Goal: Transaction & Acquisition: Book appointment/travel/reservation

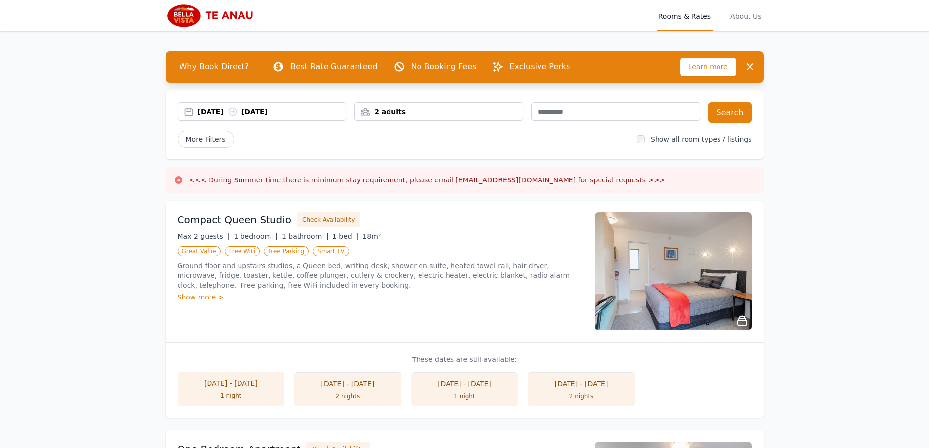
click at [187, 109] on div "06 Oct 2025 07 Oct 2025" at bounding box center [262, 112] width 168 height 10
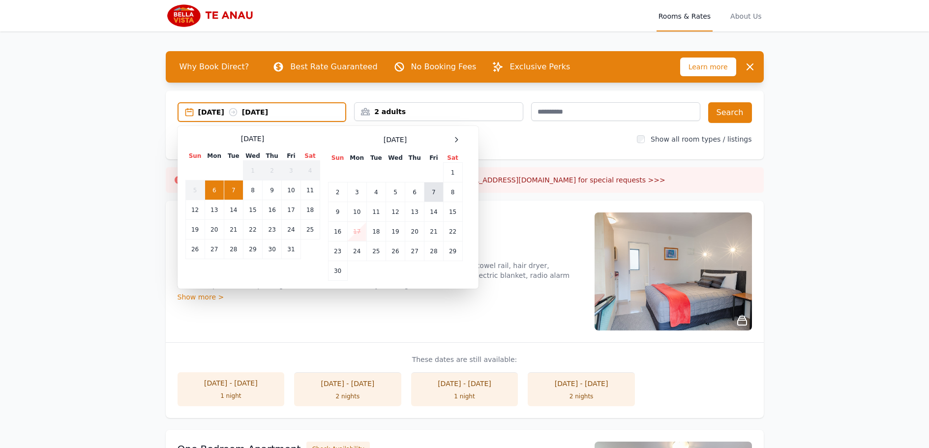
click at [431, 194] on td "7" at bounding box center [433, 192] width 19 height 20
click at [457, 192] on td "8" at bounding box center [452, 192] width 19 height 20
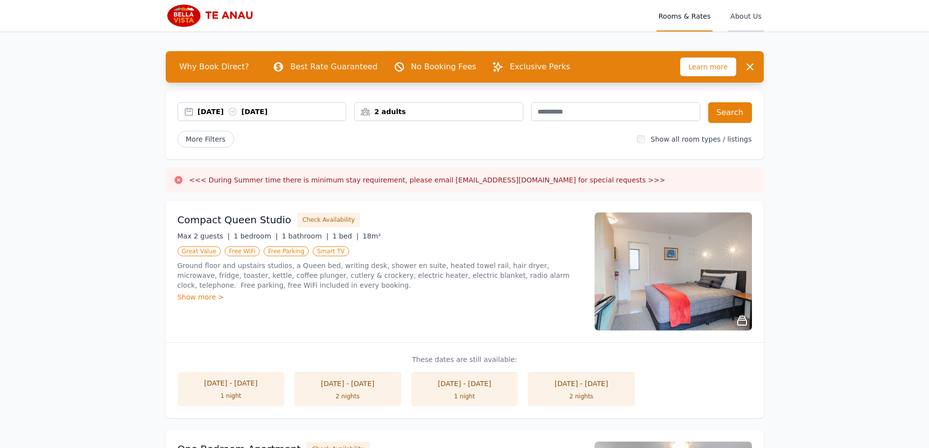
click at [744, 17] on span "About Us" at bounding box center [745, 15] width 35 height 31
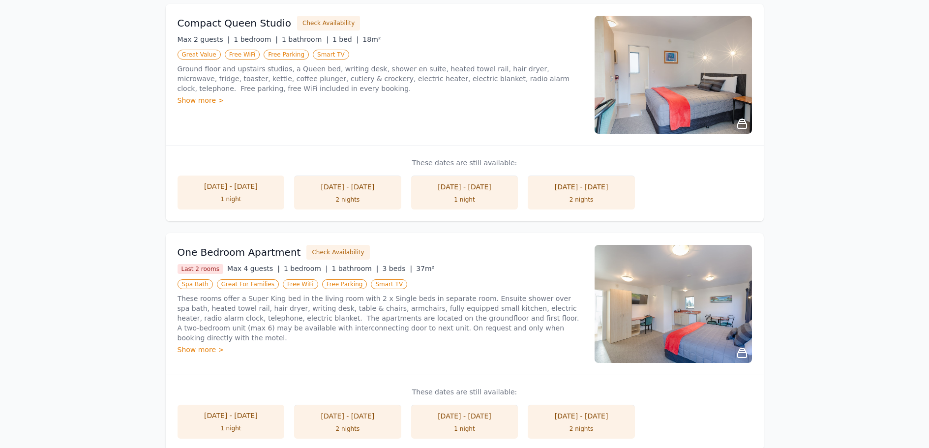
click at [195, 345] on div "Show more >" at bounding box center [380, 350] width 405 height 10
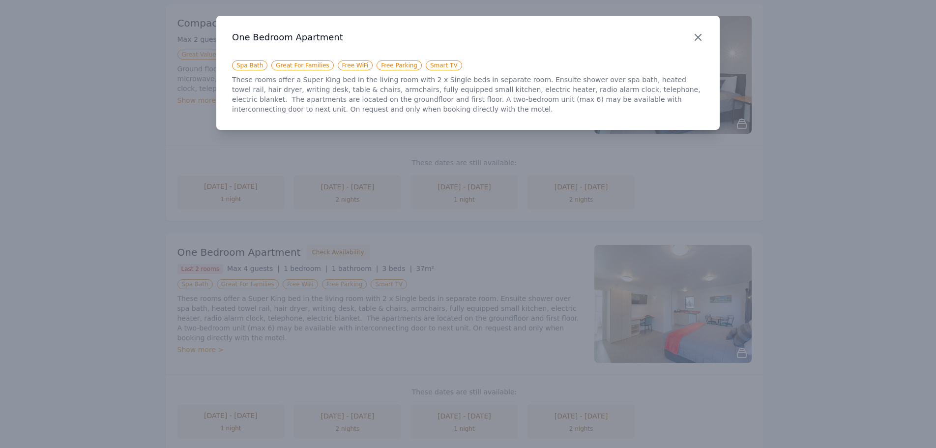
click at [702, 35] on icon "button" at bounding box center [698, 37] width 12 height 12
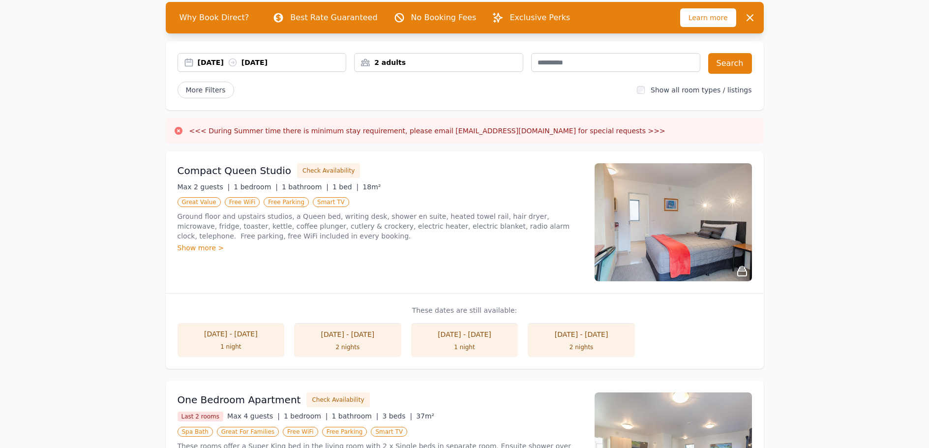
scroll to position [0, 0]
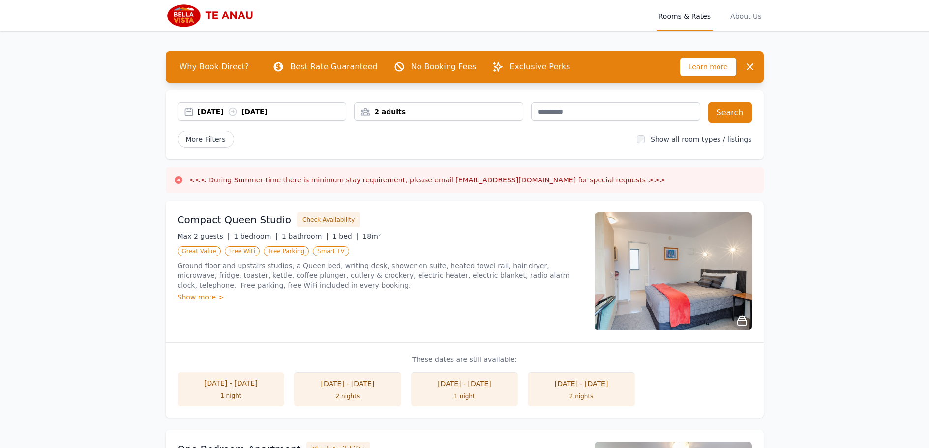
click at [507, 110] on div "2 adults" at bounding box center [439, 112] width 168 height 10
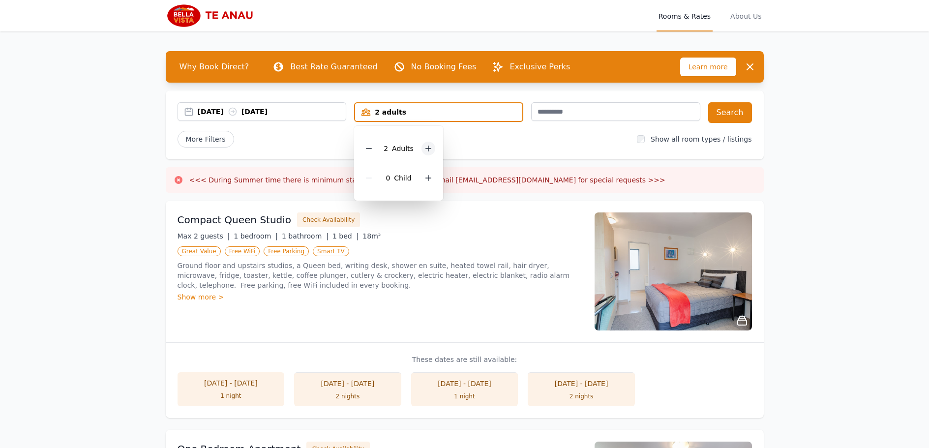
click at [427, 149] on icon at bounding box center [428, 149] width 8 height 8
click at [740, 110] on button "Search" at bounding box center [730, 112] width 44 height 21
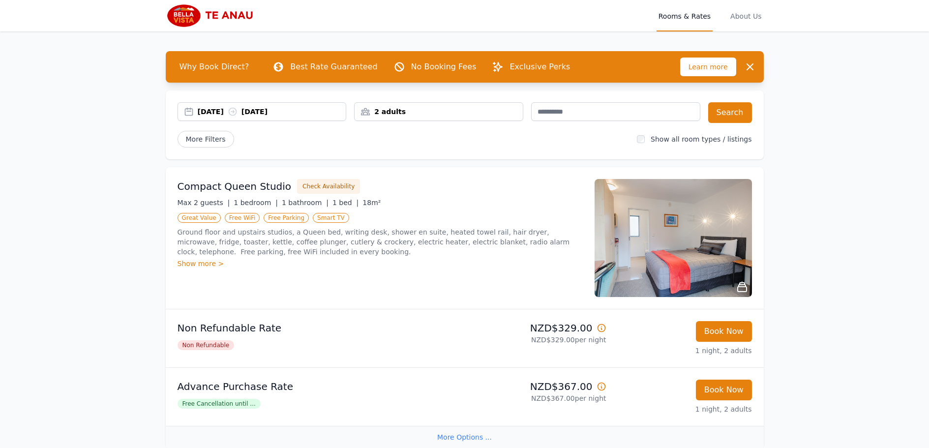
click at [367, 113] on div "2 adults" at bounding box center [439, 112] width 168 height 10
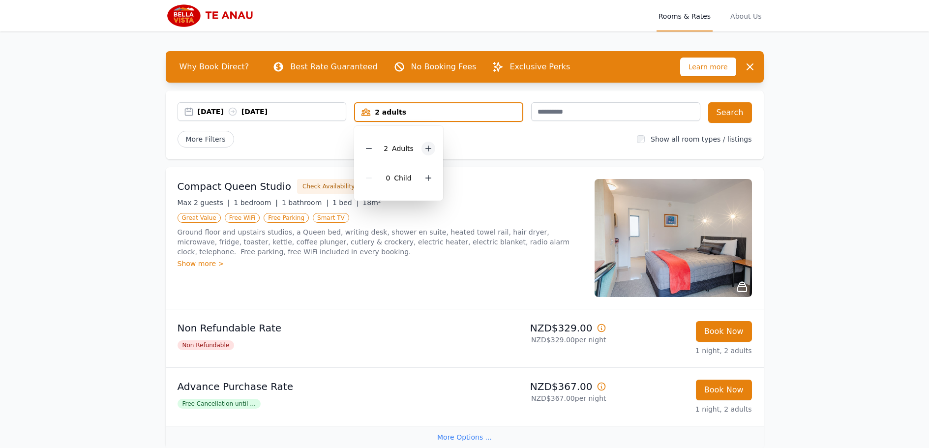
click at [428, 149] on icon at bounding box center [428, 149] width 8 height 8
click at [720, 114] on button "Search" at bounding box center [730, 112] width 44 height 21
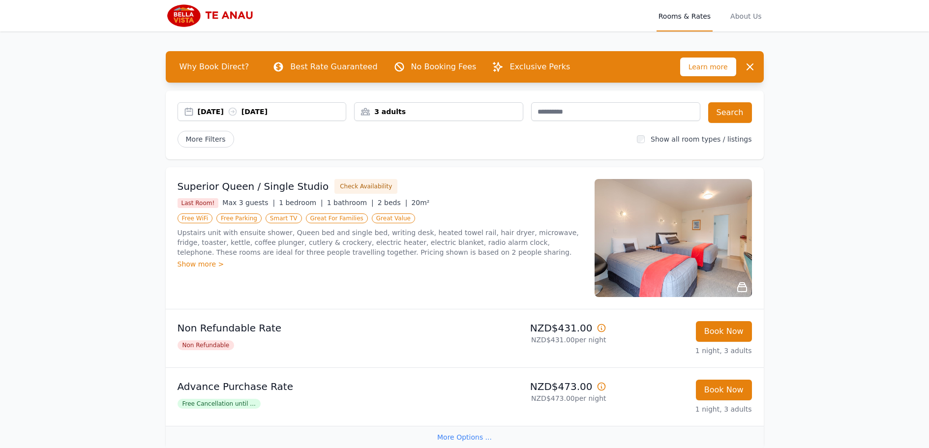
click at [727, 66] on span "Learn more" at bounding box center [708, 67] width 56 height 19
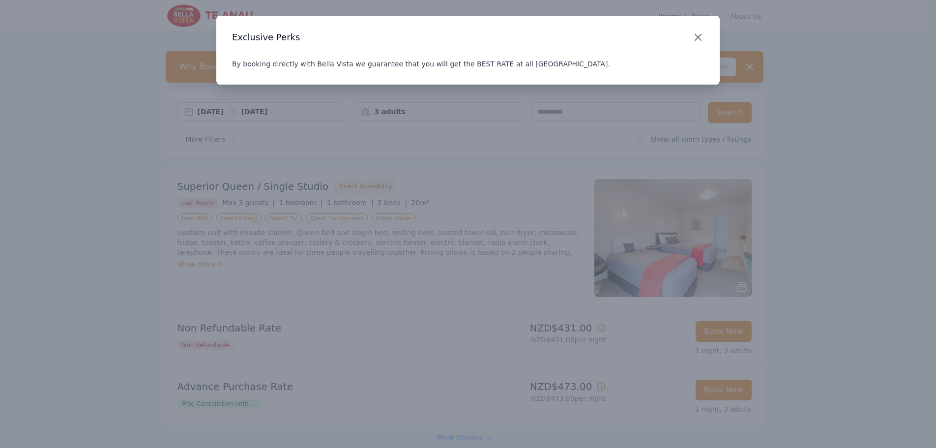
click at [698, 39] on icon "button" at bounding box center [698, 37] width 12 height 12
